Goal: Task Accomplishment & Management: Manage account settings

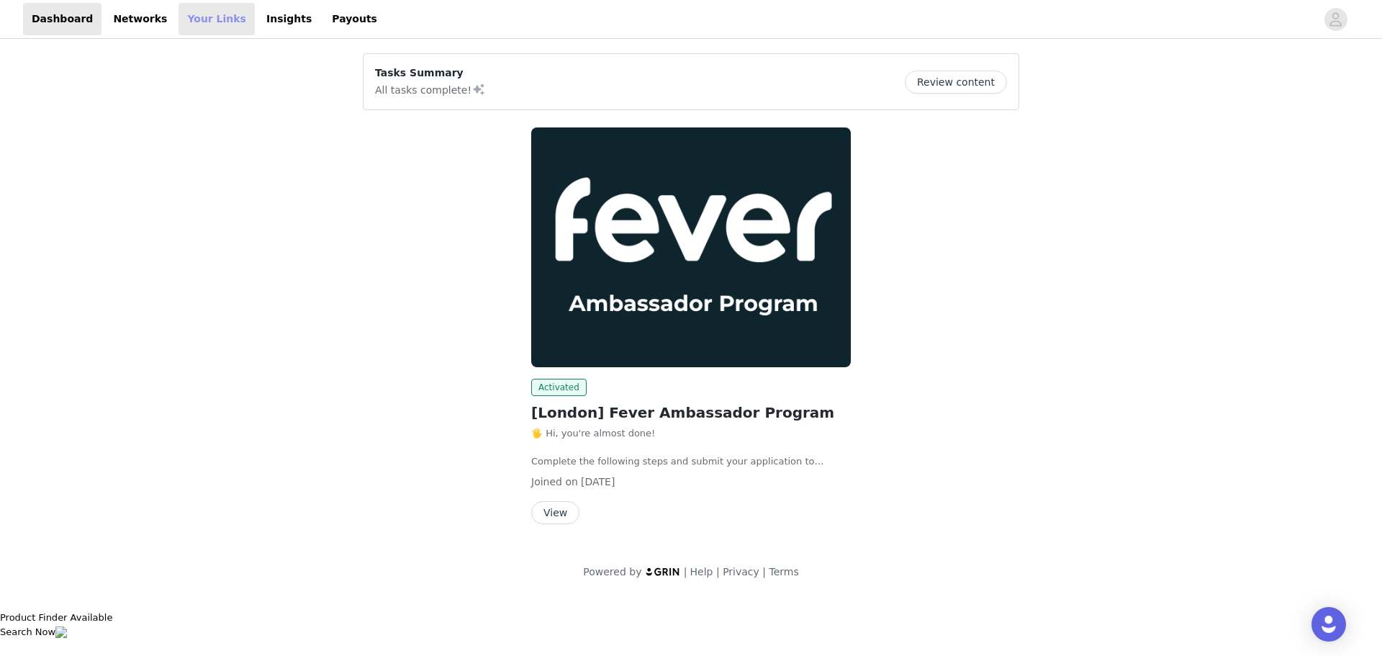
click at [179, 17] on link "Your Links" at bounding box center [217, 19] width 76 height 32
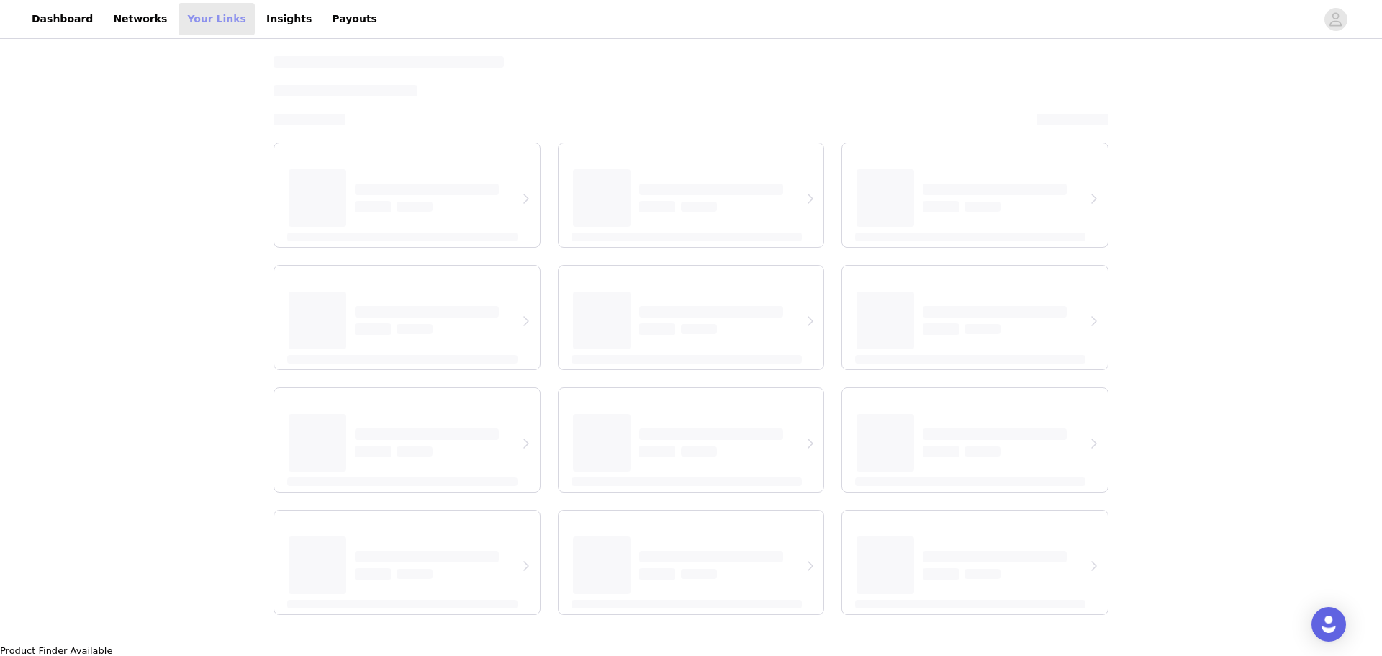
select select "12"
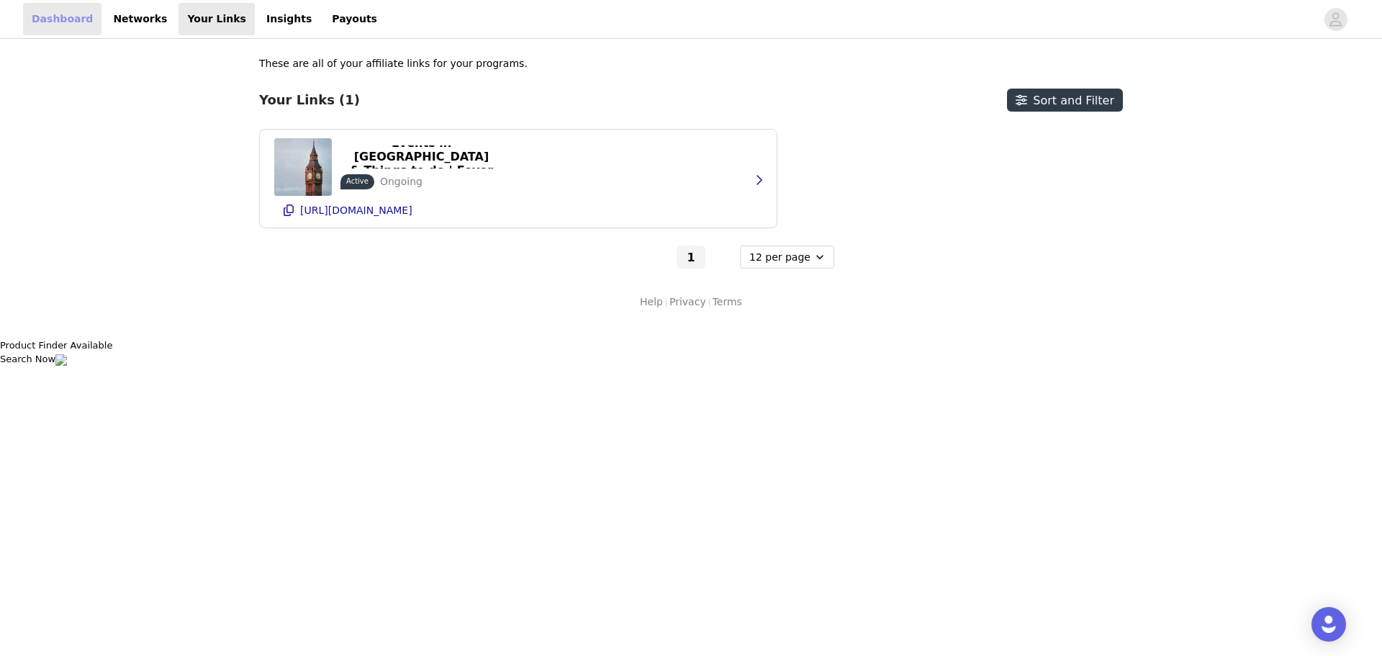
click at [71, 19] on link "Dashboard" at bounding box center [62, 19] width 78 height 32
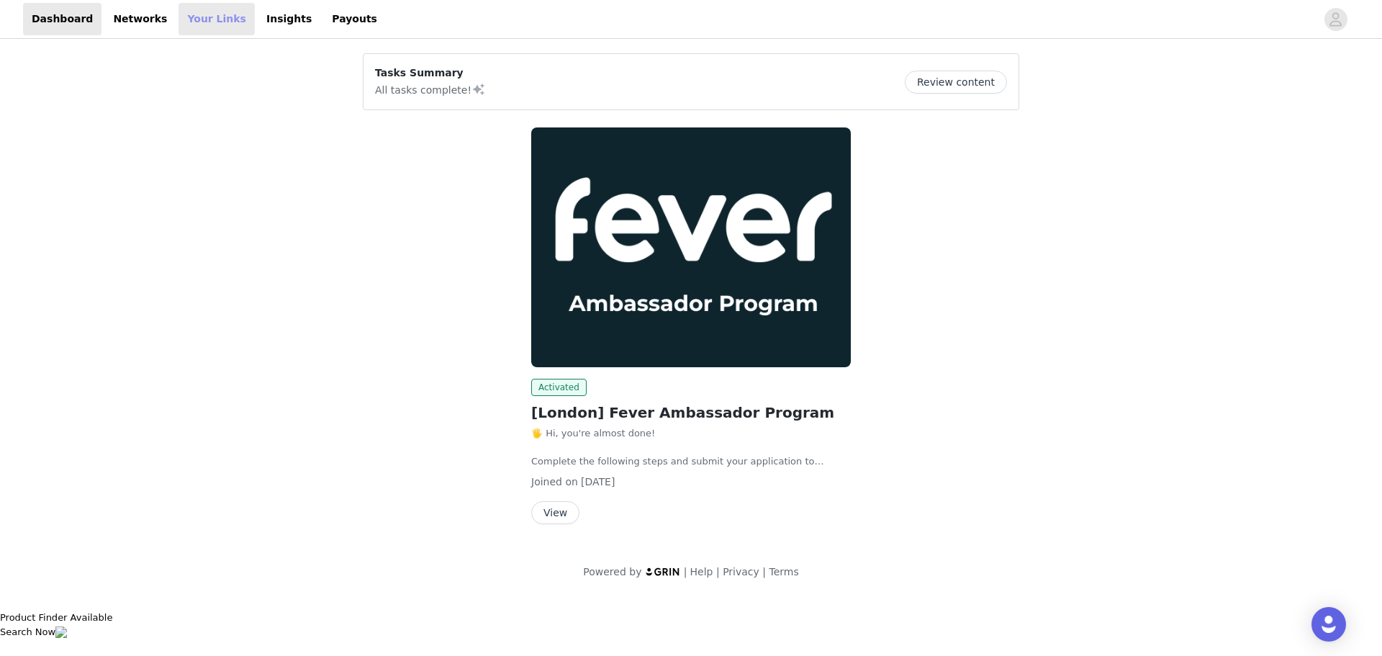
click at [199, 21] on link "Your Links" at bounding box center [217, 19] width 76 height 32
select select "12"
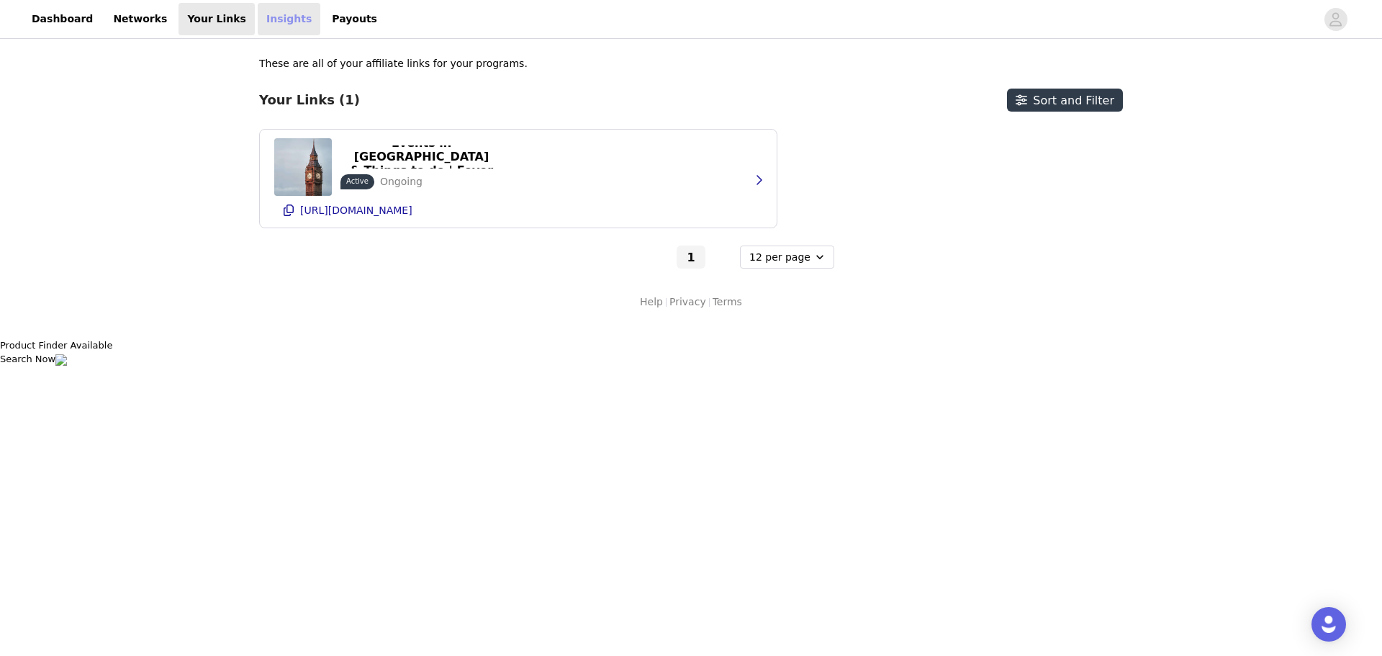
click at [258, 19] on link "Insights" at bounding box center [289, 19] width 63 height 32
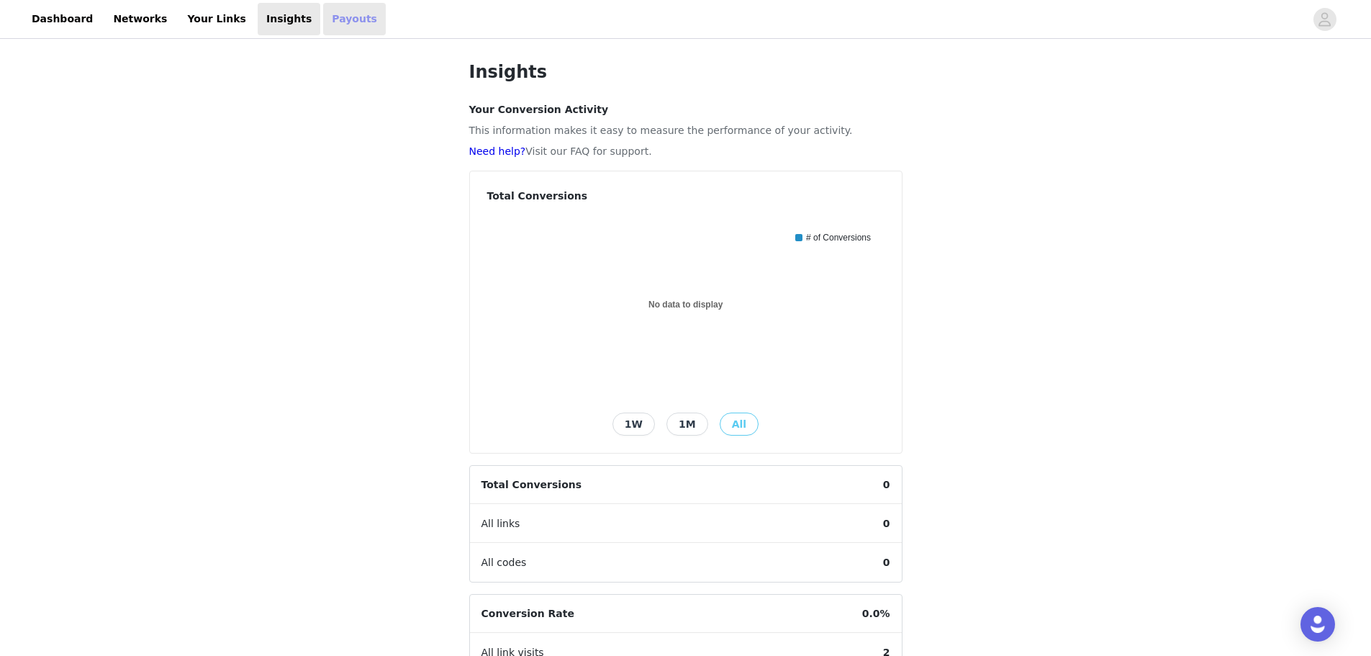
click at [323, 23] on link "Payouts" at bounding box center [354, 19] width 63 height 32
